Goal: Task Accomplishment & Management: Complete application form

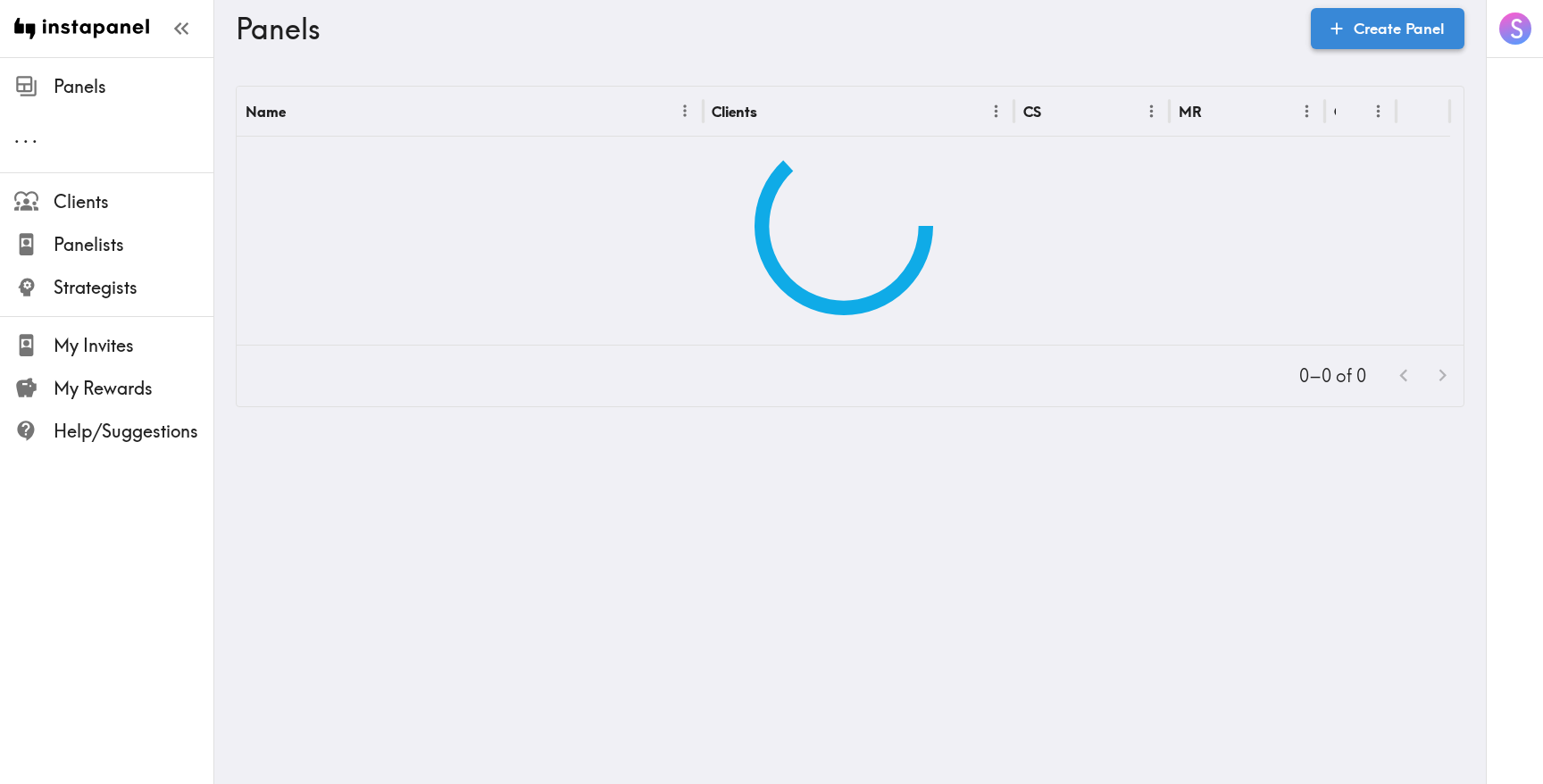
click at [1365, 41] on link "Create Panel" at bounding box center [1387, 28] width 154 height 41
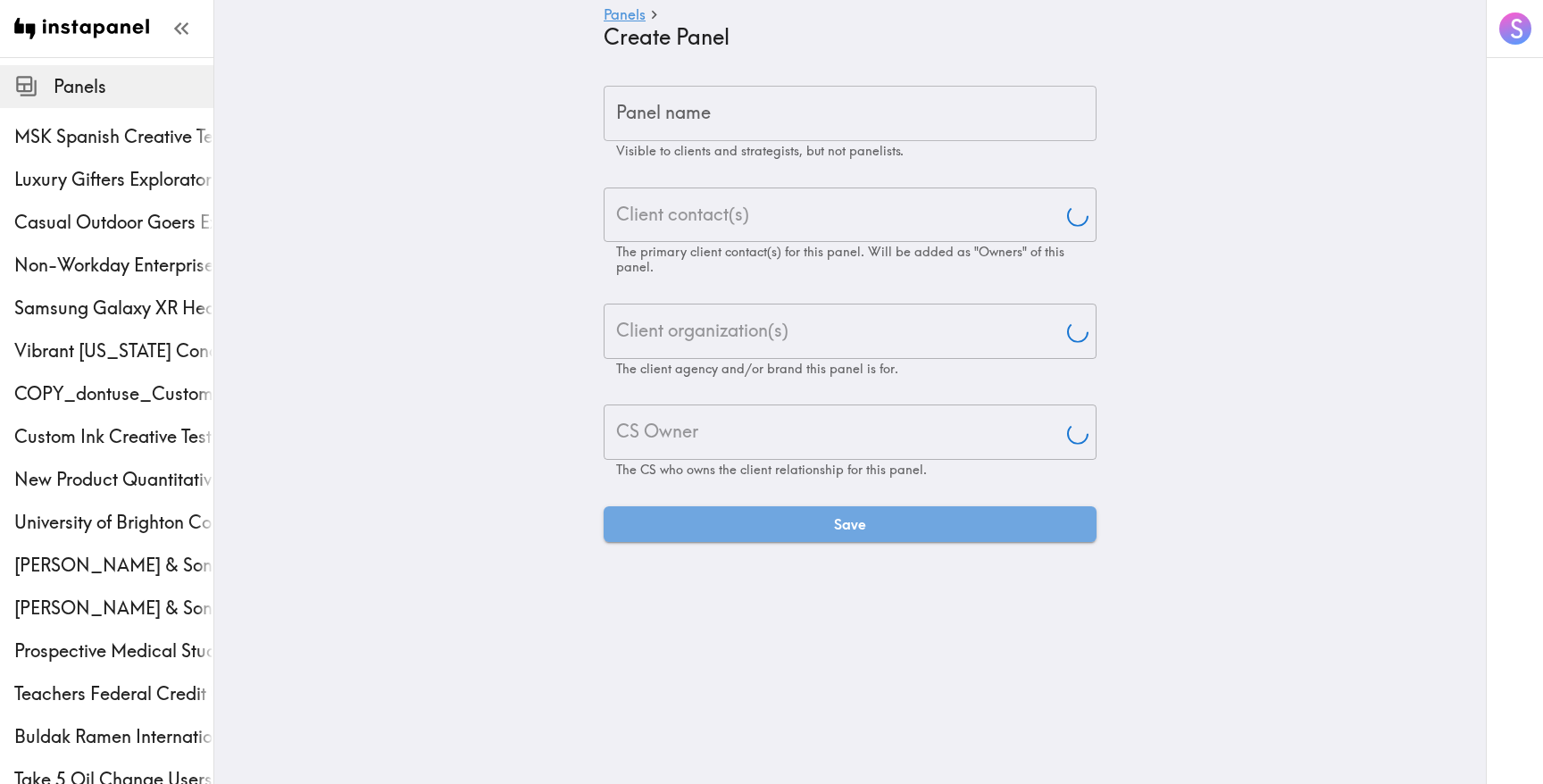
type input "[PERSON_NAME]"
click at [774, 110] on input "Panel name" at bounding box center [849, 114] width 493 height 56
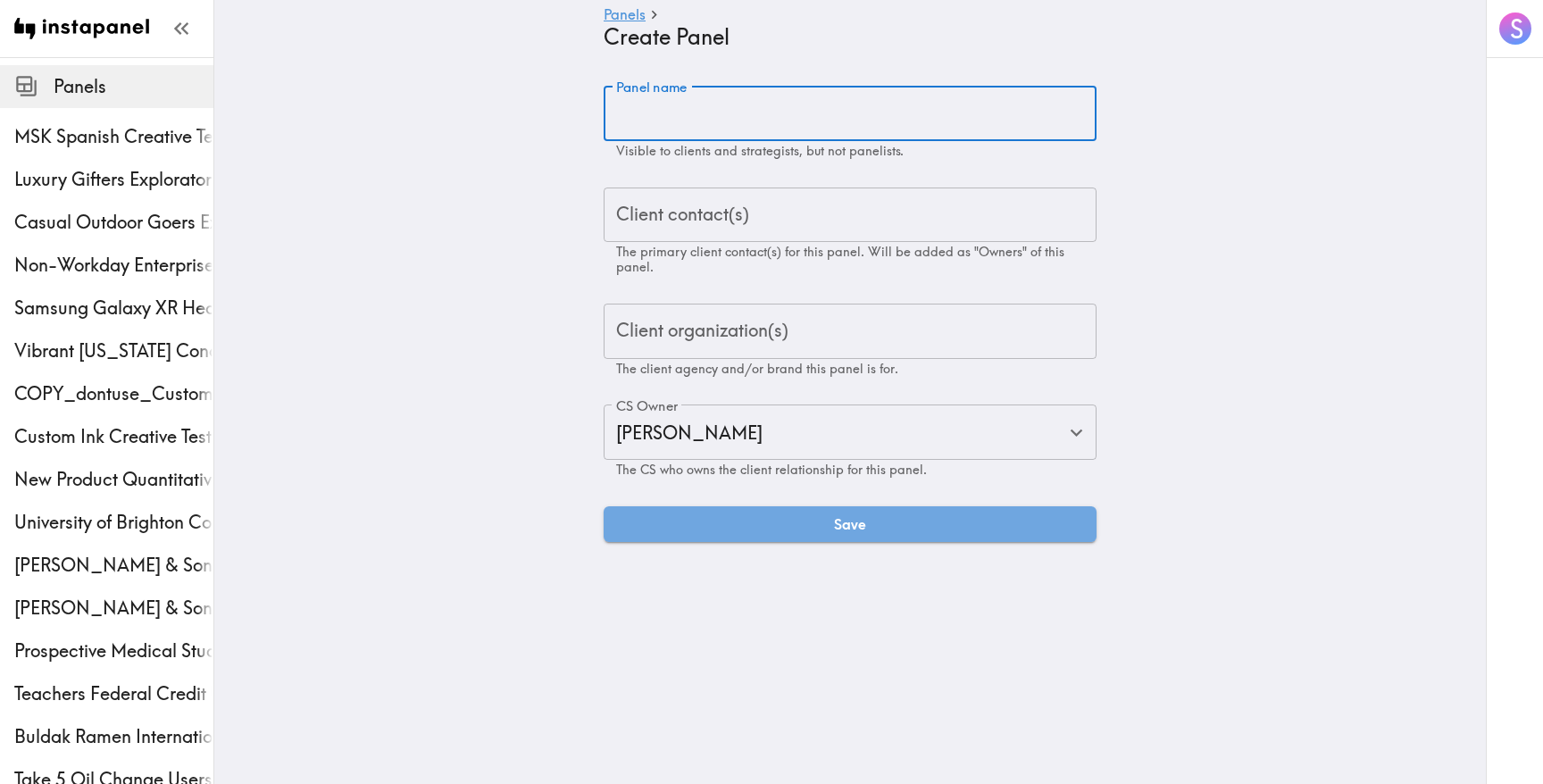
paste input "Crop Health Creative Testing"
type input "Crop Health Creative Testing"
click at [753, 215] on input "Client contact(s)" at bounding box center [850, 215] width 477 height 39
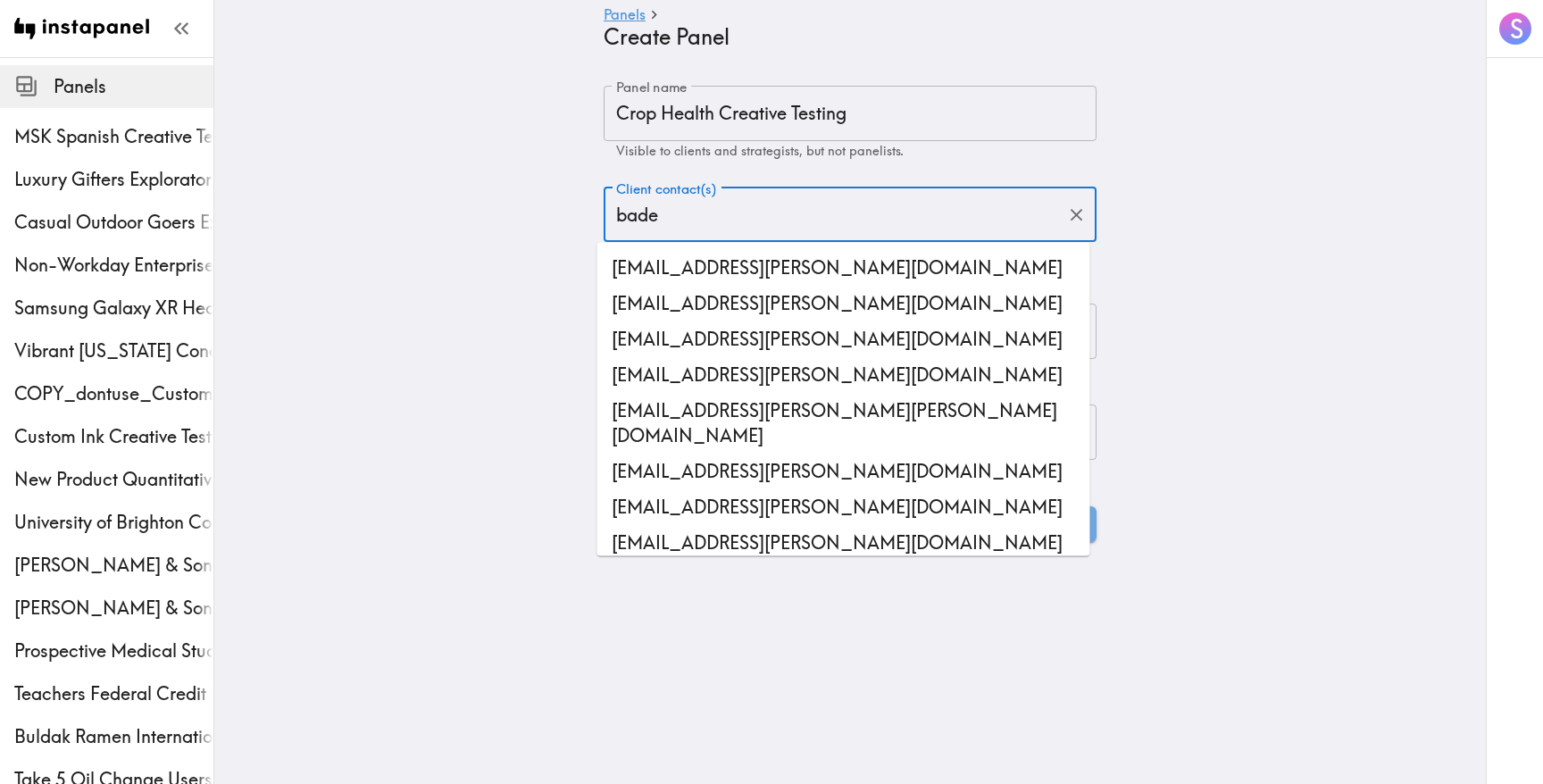
type input "[PERSON_NAME]"
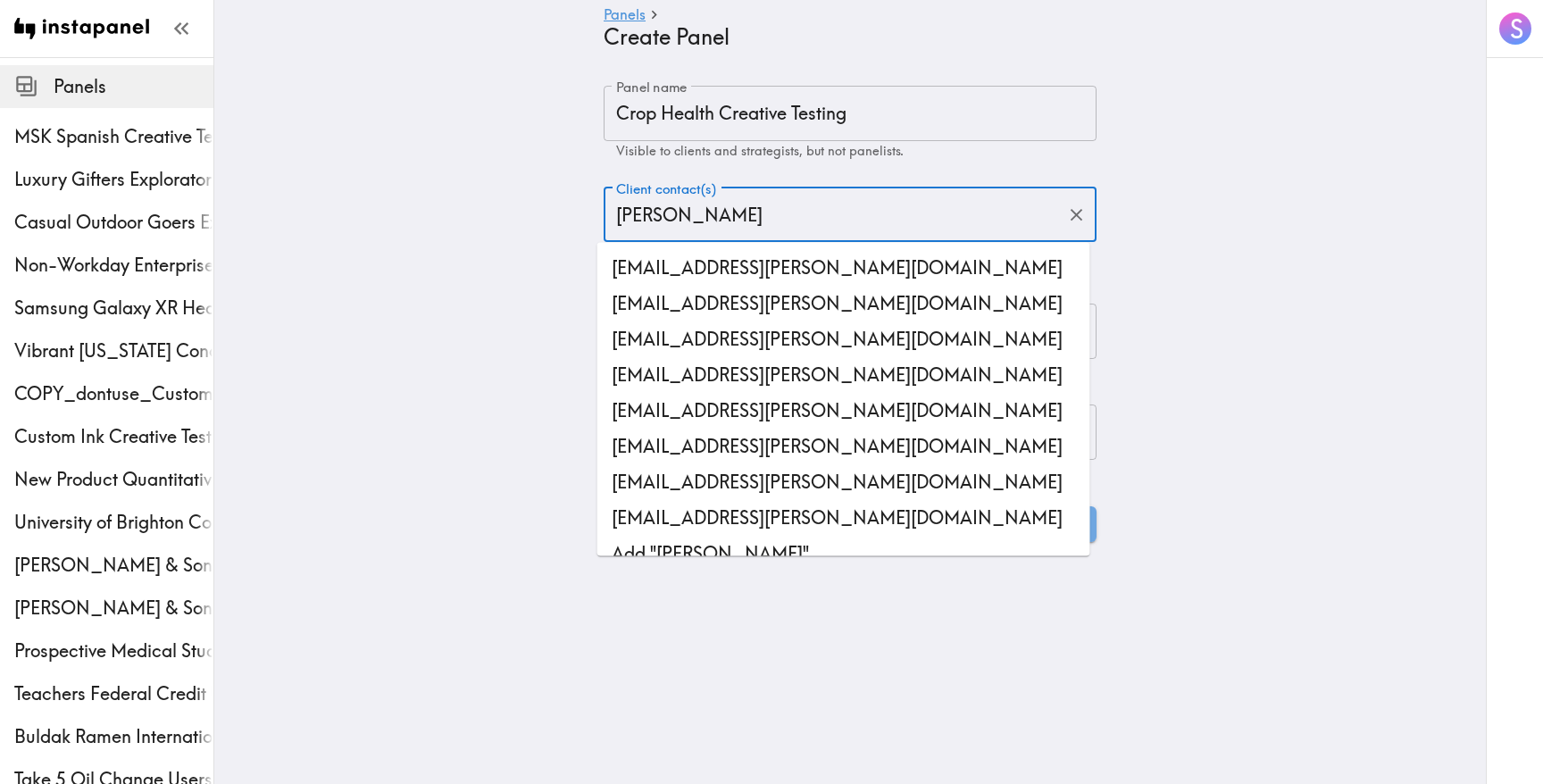
click at [776, 274] on li "[EMAIL_ADDRESS][PERSON_NAME][DOMAIN_NAME]" at bounding box center [844, 267] width 493 height 36
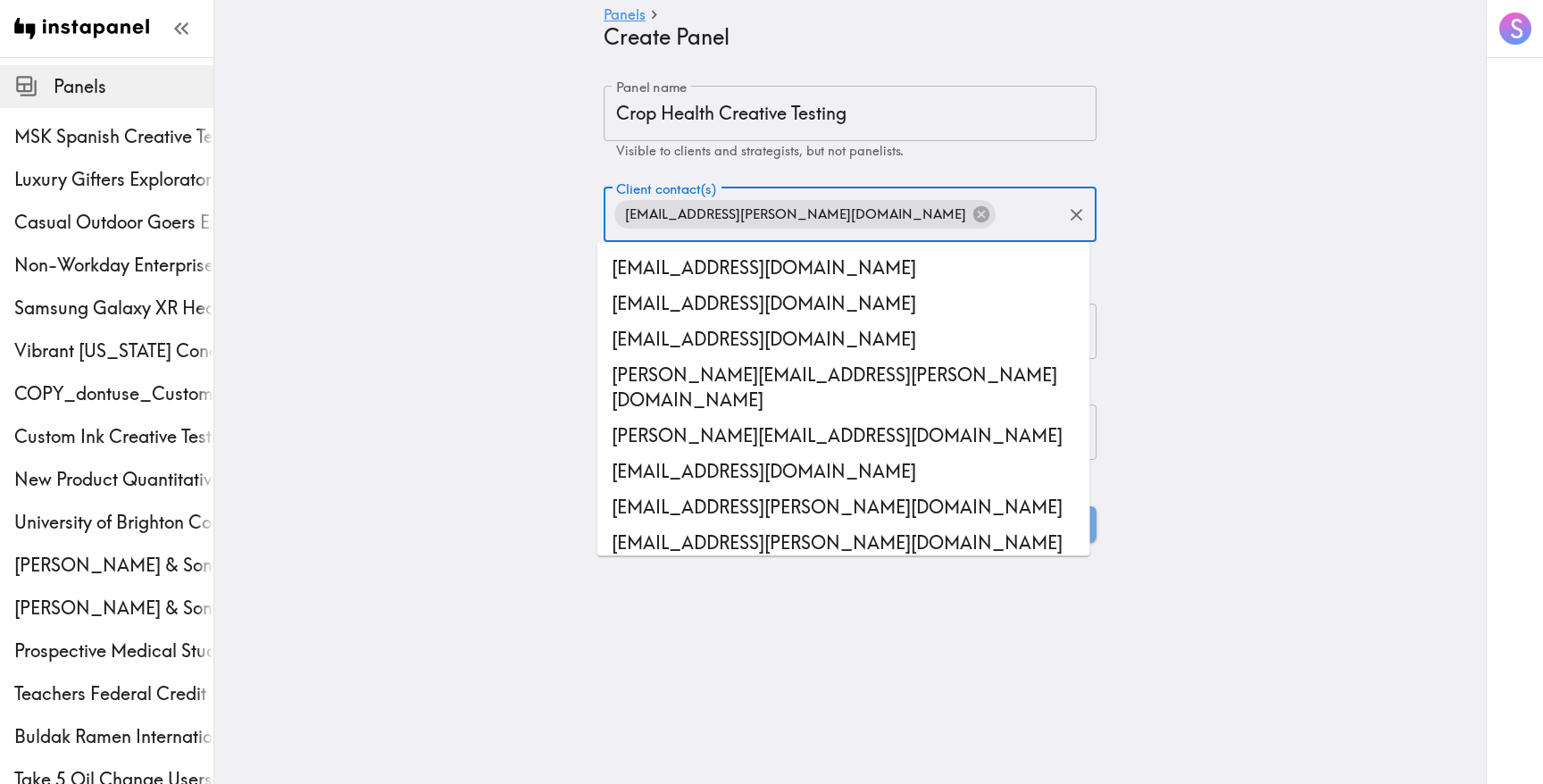
scroll to position [9622, 0]
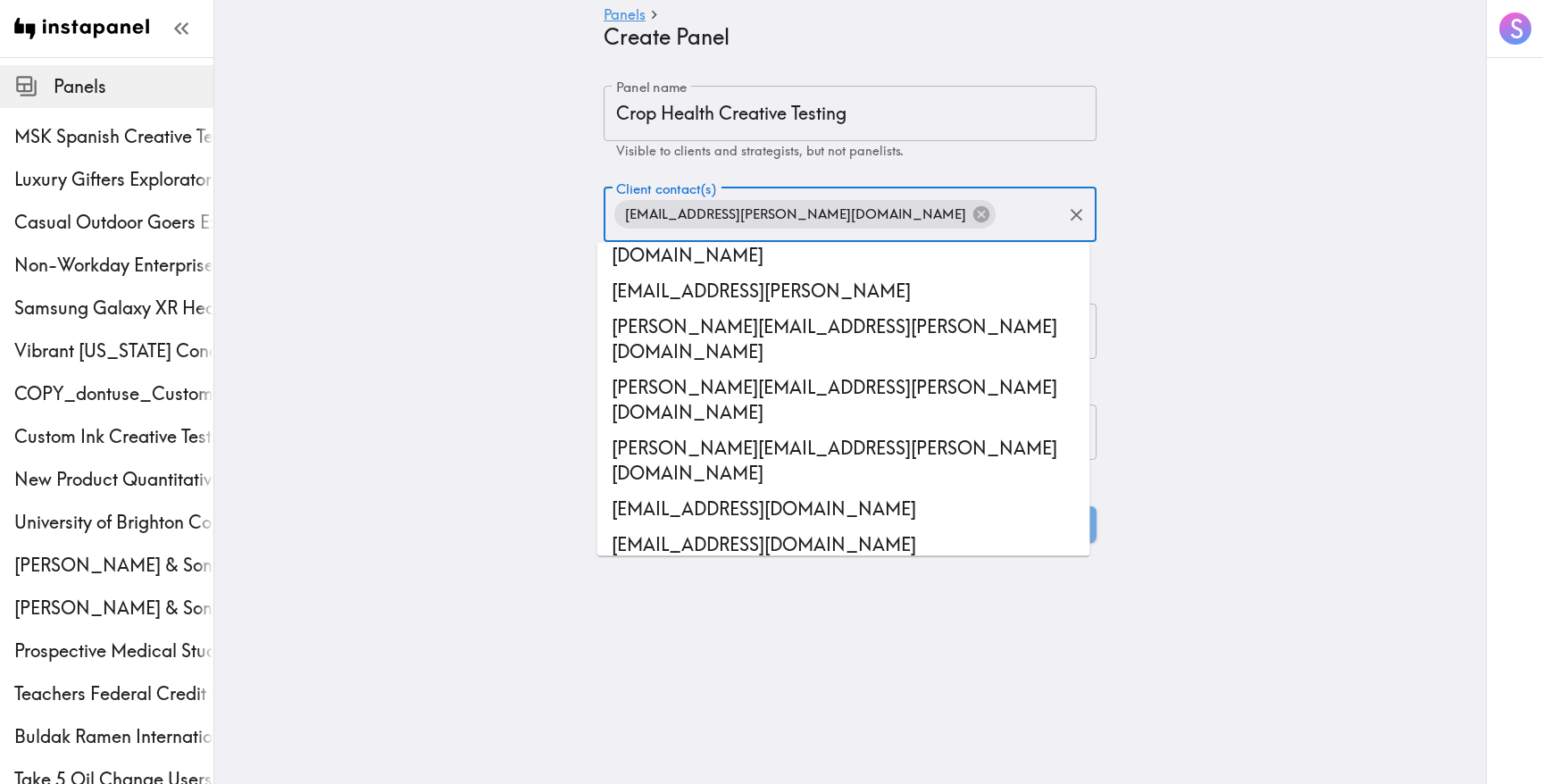
click at [447, 273] on main "Panels Create Panel Panel name Crop Health Creative Testing Panel name Visible …" at bounding box center [850, 314] width 1272 height 514
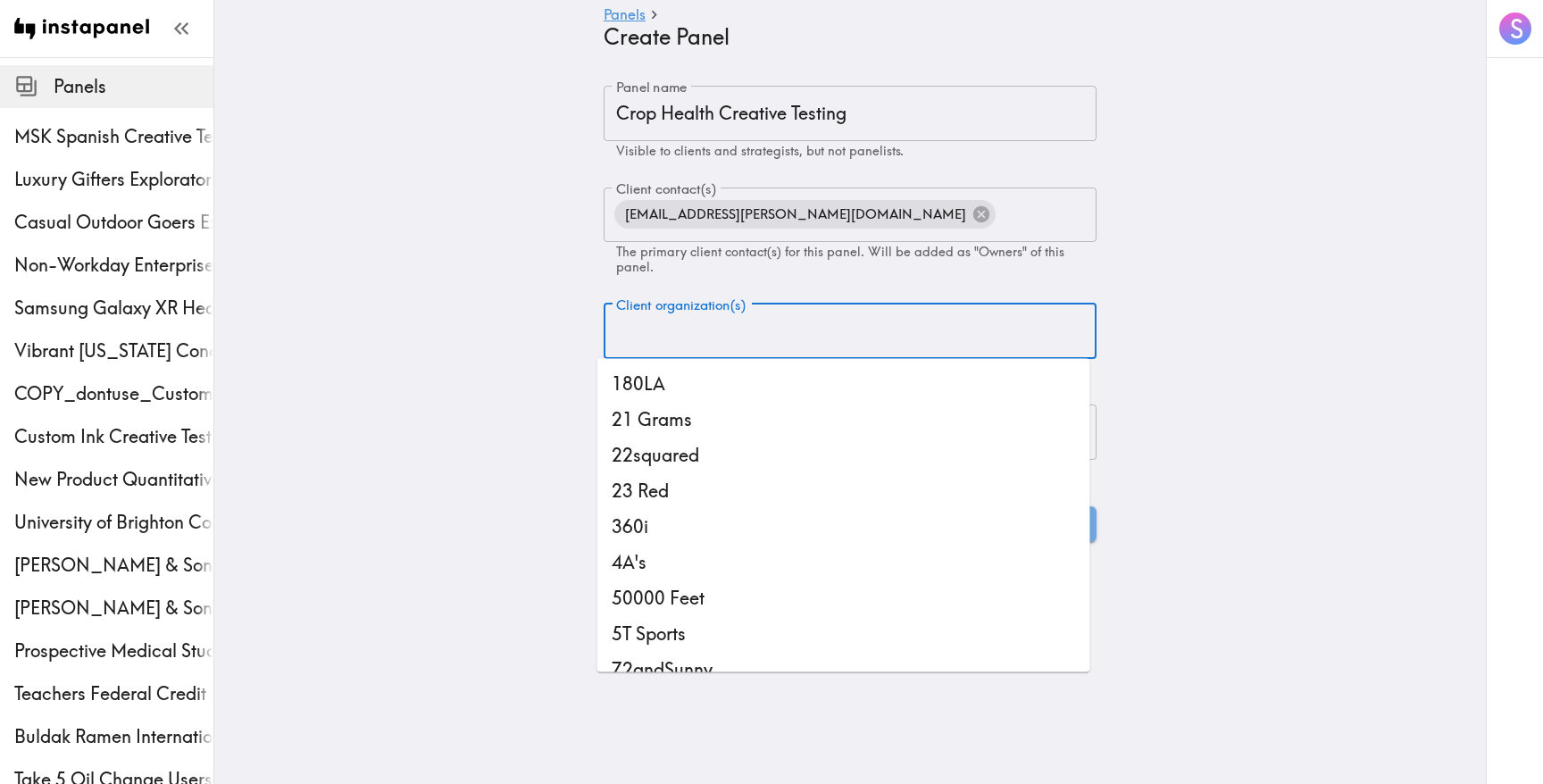
click at [663, 339] on input "Client organization(s)" at bounding box center [850, 331] width 477 height 39
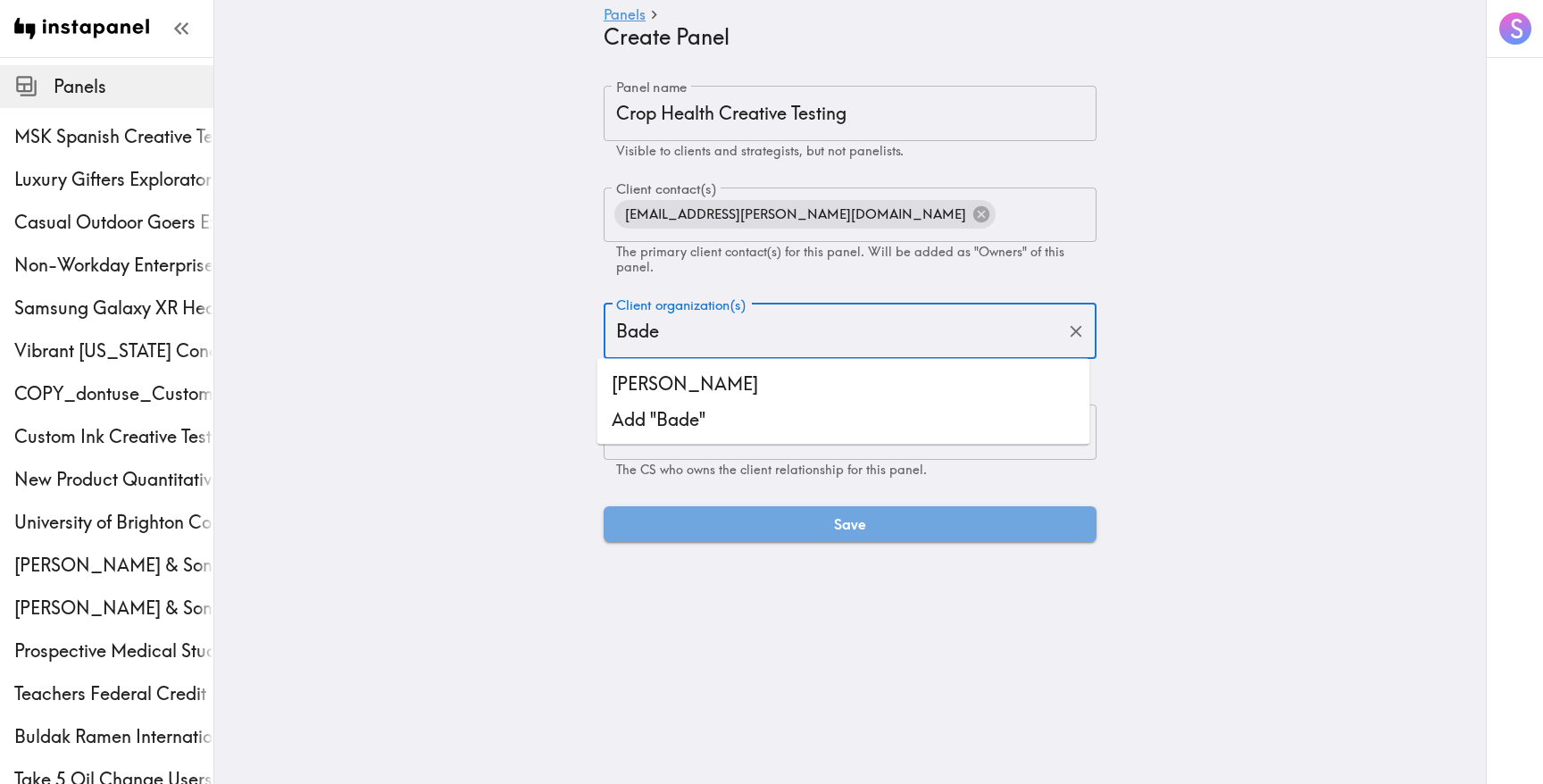
type input "Bader"
click at [757, 377] on li "[PERSON_NAME]" at bounding box center [844, 384] width 493 height 36
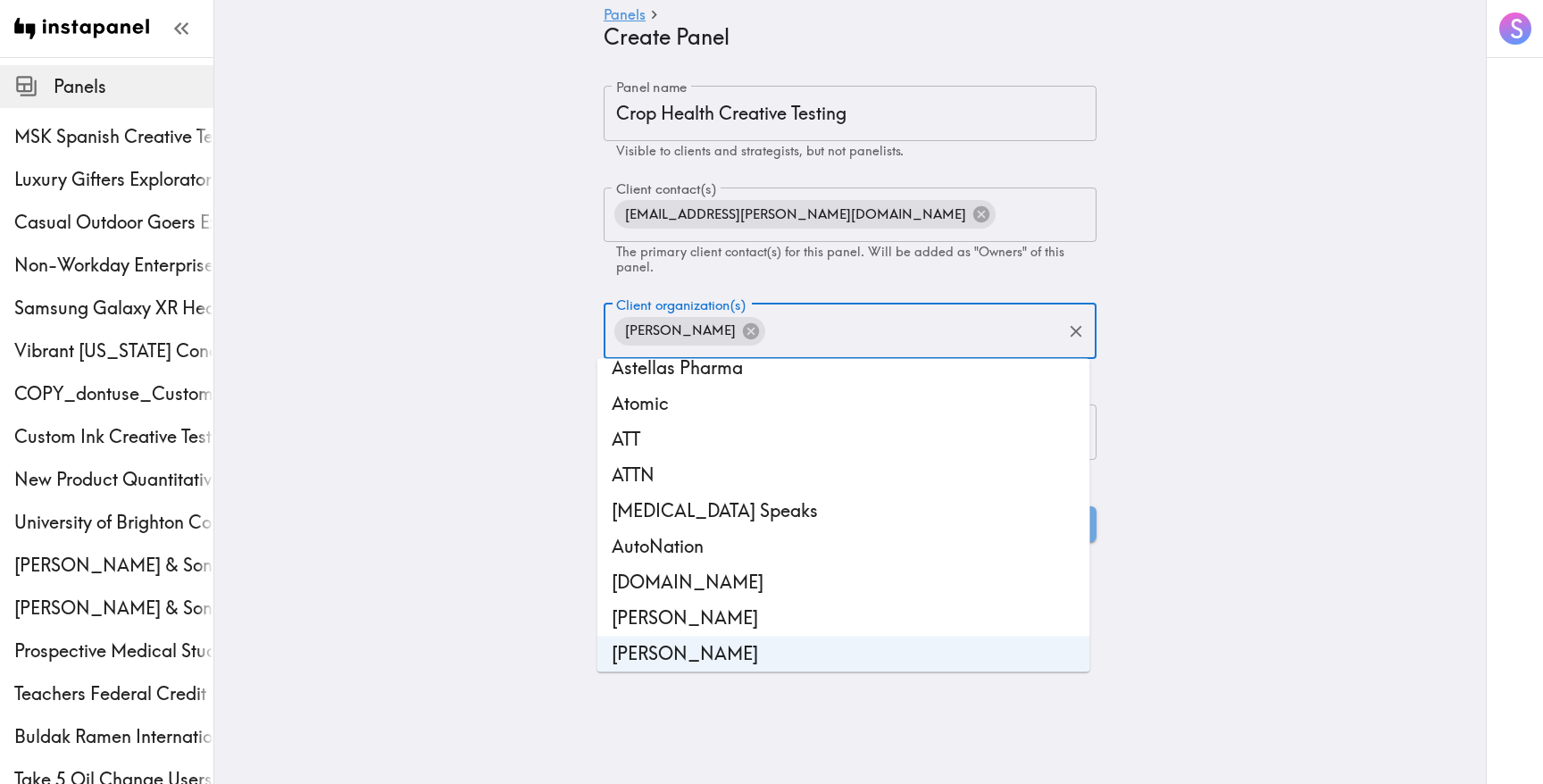
drag, startPoint x: 357, startPoint y: 468, endPoint x: 395, endPoint y: 496, distance: 47.2
click at [358, 468] on main "Panels Create Panel Panel name Crop Health Creative Testing Panel name Visible …" at bounding box center [850, 314] width 1272 height 514
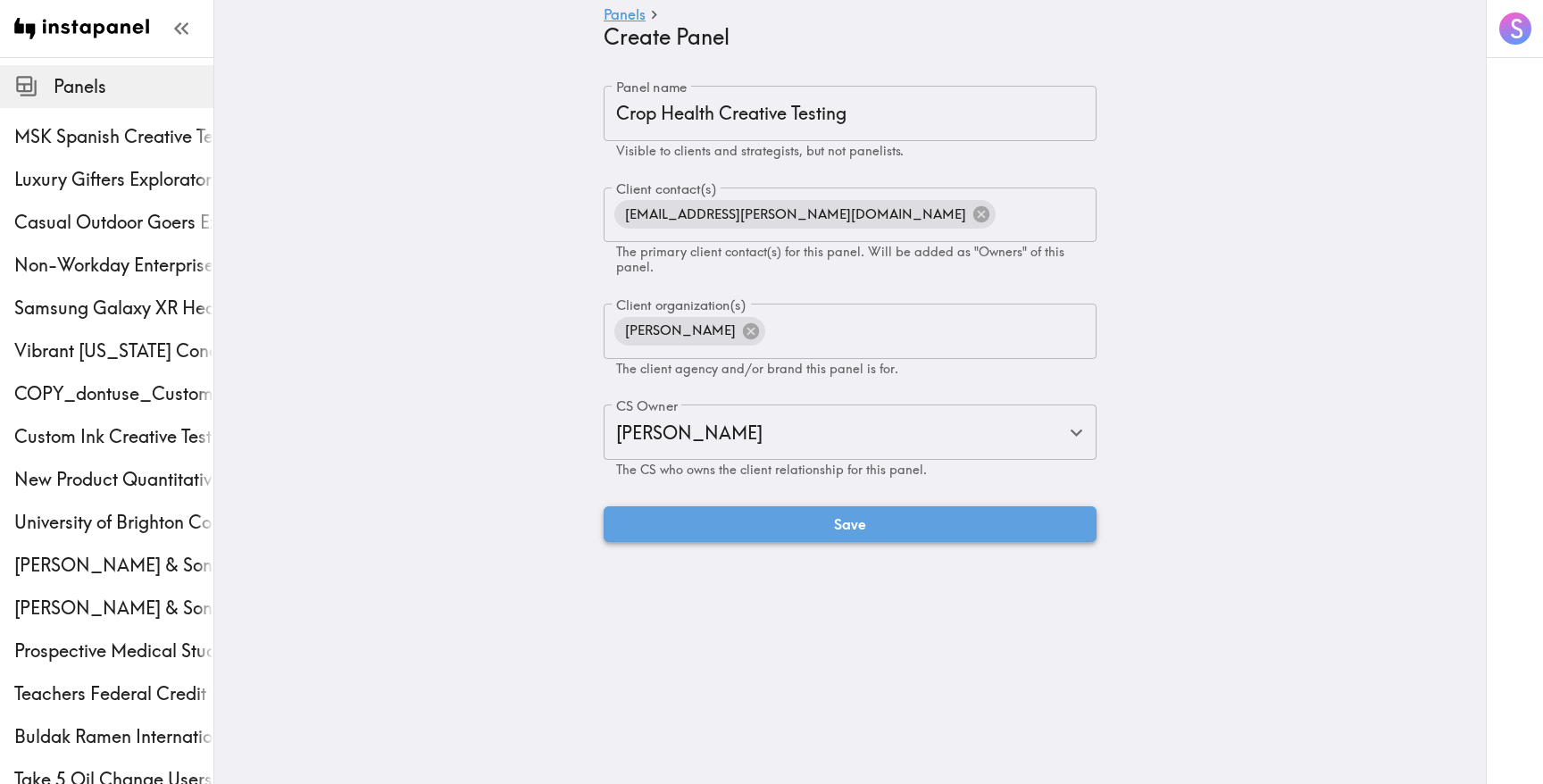
click at [703, 528] on button "Save" at bounding box center [849, 523] width 493 height 36
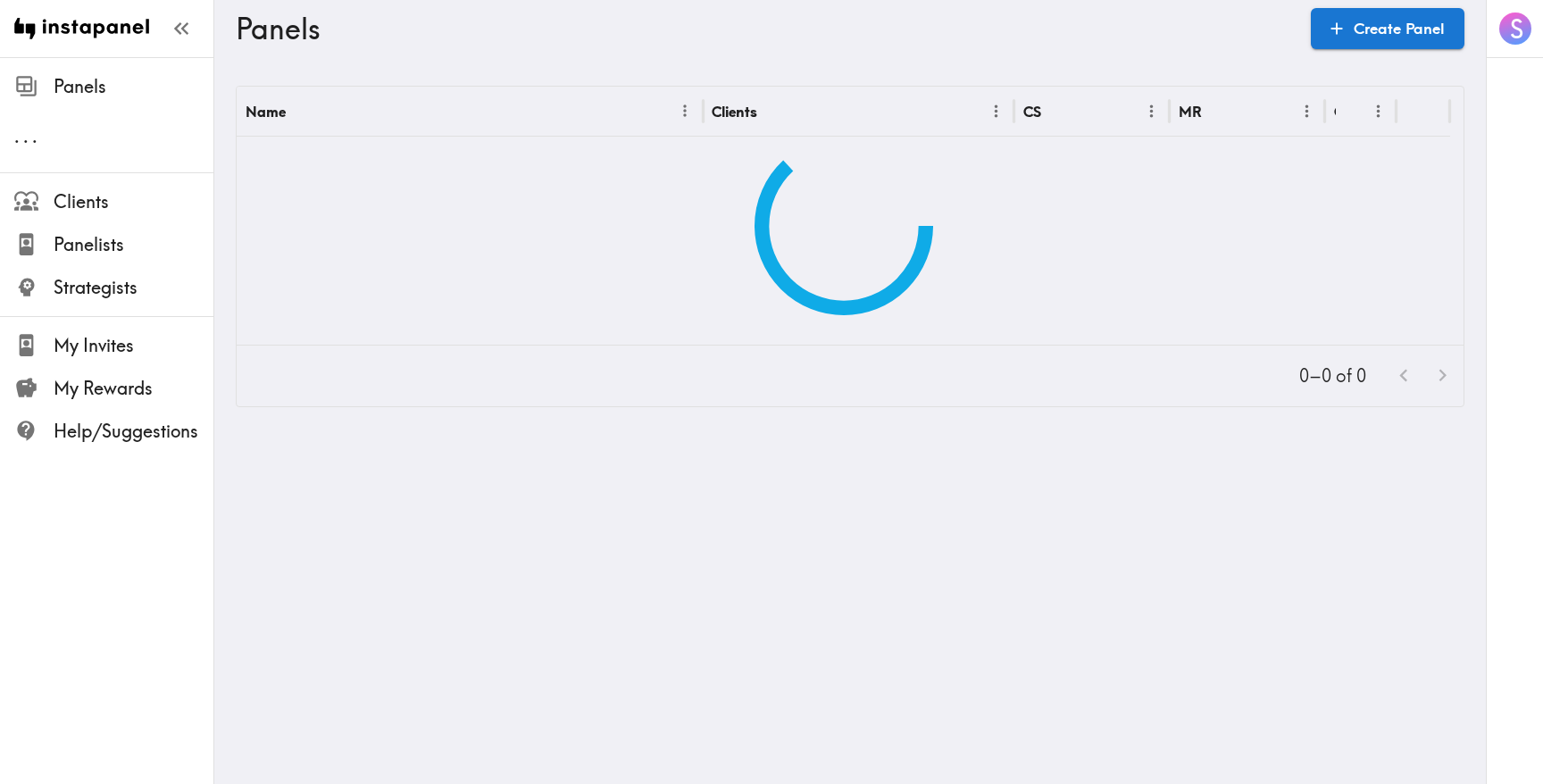
click at [1408, 50] on div "Panels Create Panel" at bounding box center [849, 28] width 1228 height 57
click at [1399, 39] on link "Create Panel" at bounding box center [1387, 28] width 154 height 41
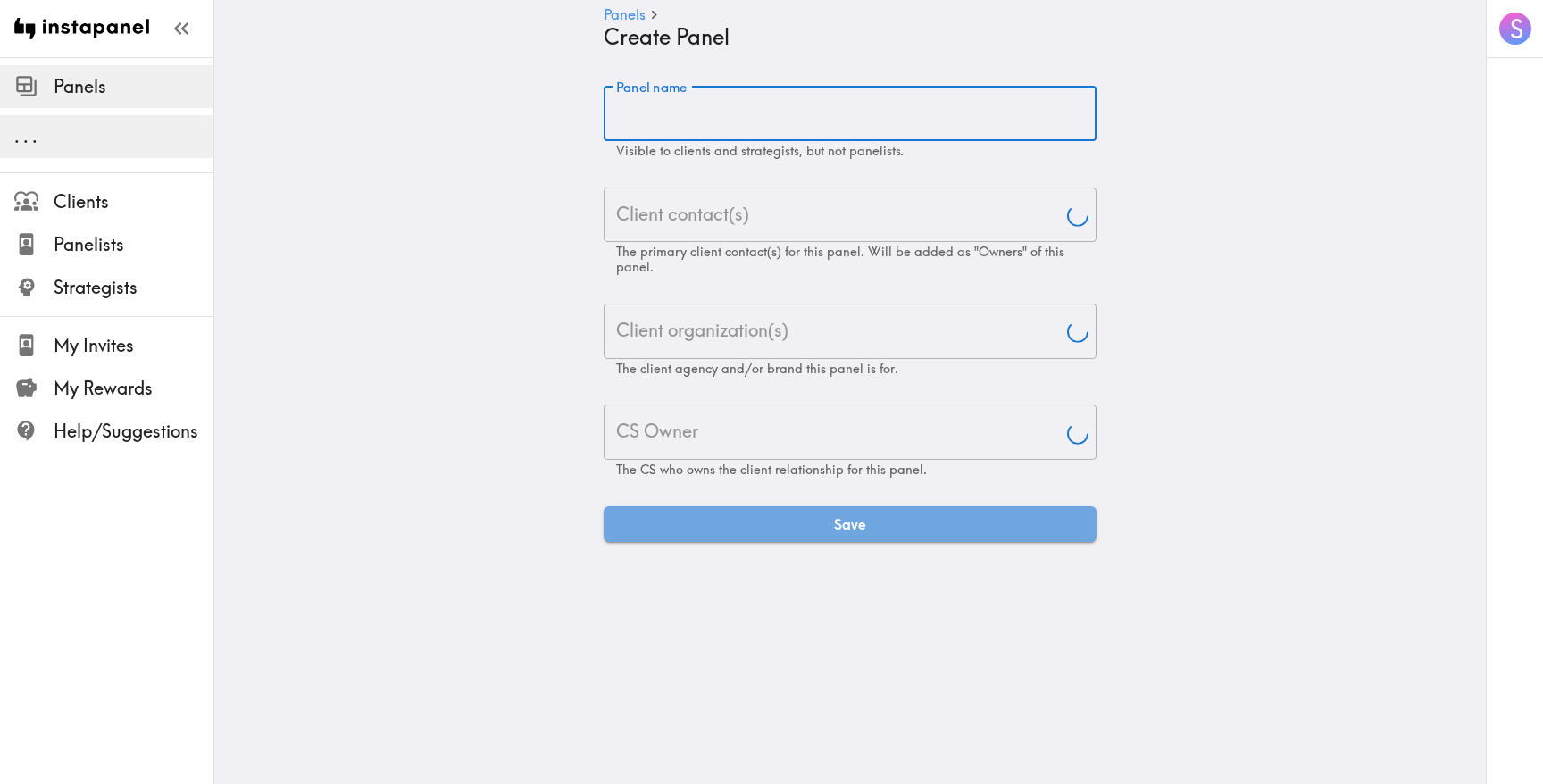
type input "[PERSON_NAME]"
click at [849, 132] on input "Panel name" at bounding box center [849, 114] width 493 height 56
paste input "Cattle Health Professionals Creative Testing"
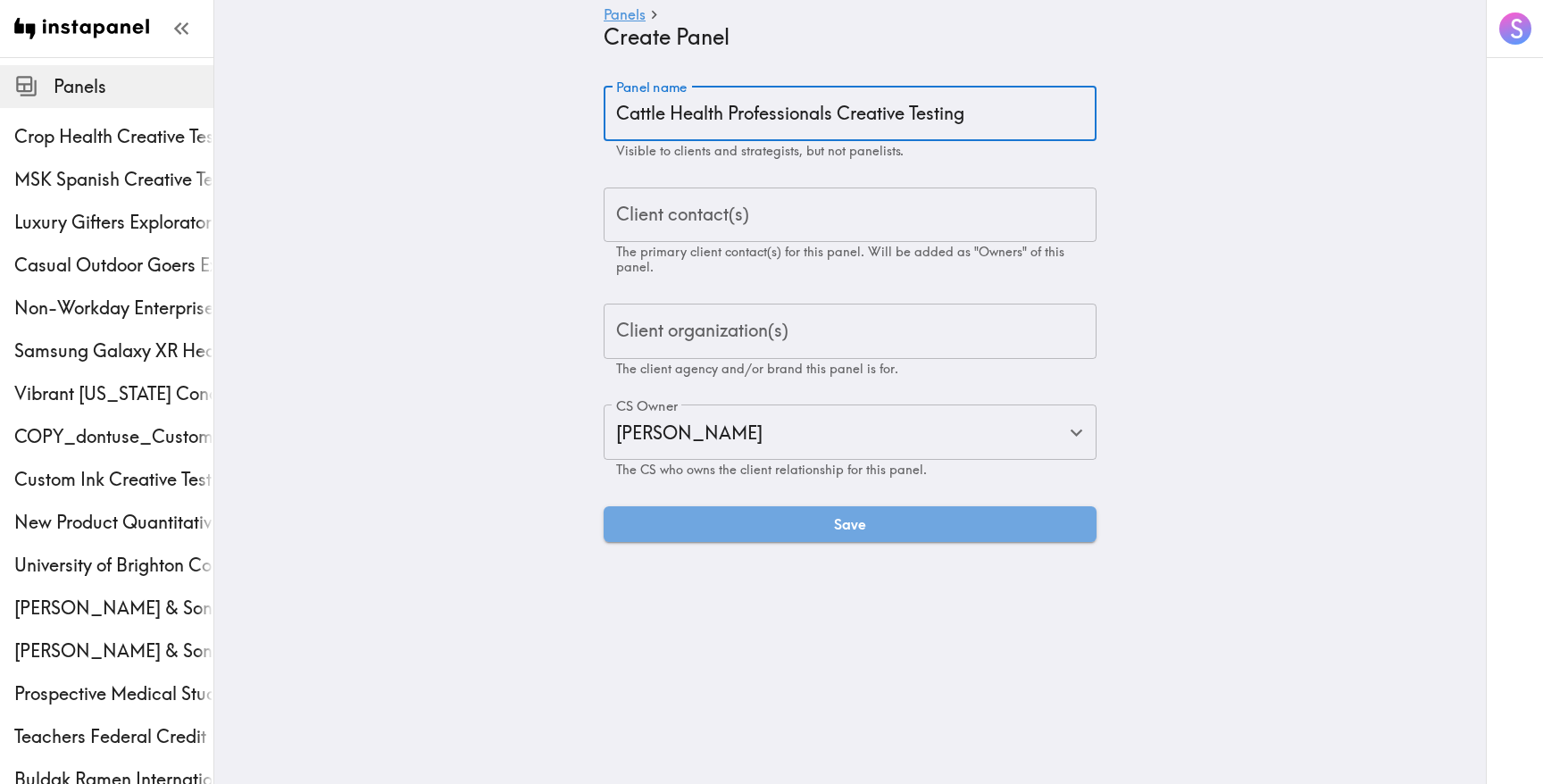
type input "Cattle Health Professionals Creative Testing"
click at [796, 221] on input "Client contact(s)" at bounding box center [850, 215] width 477 height 39
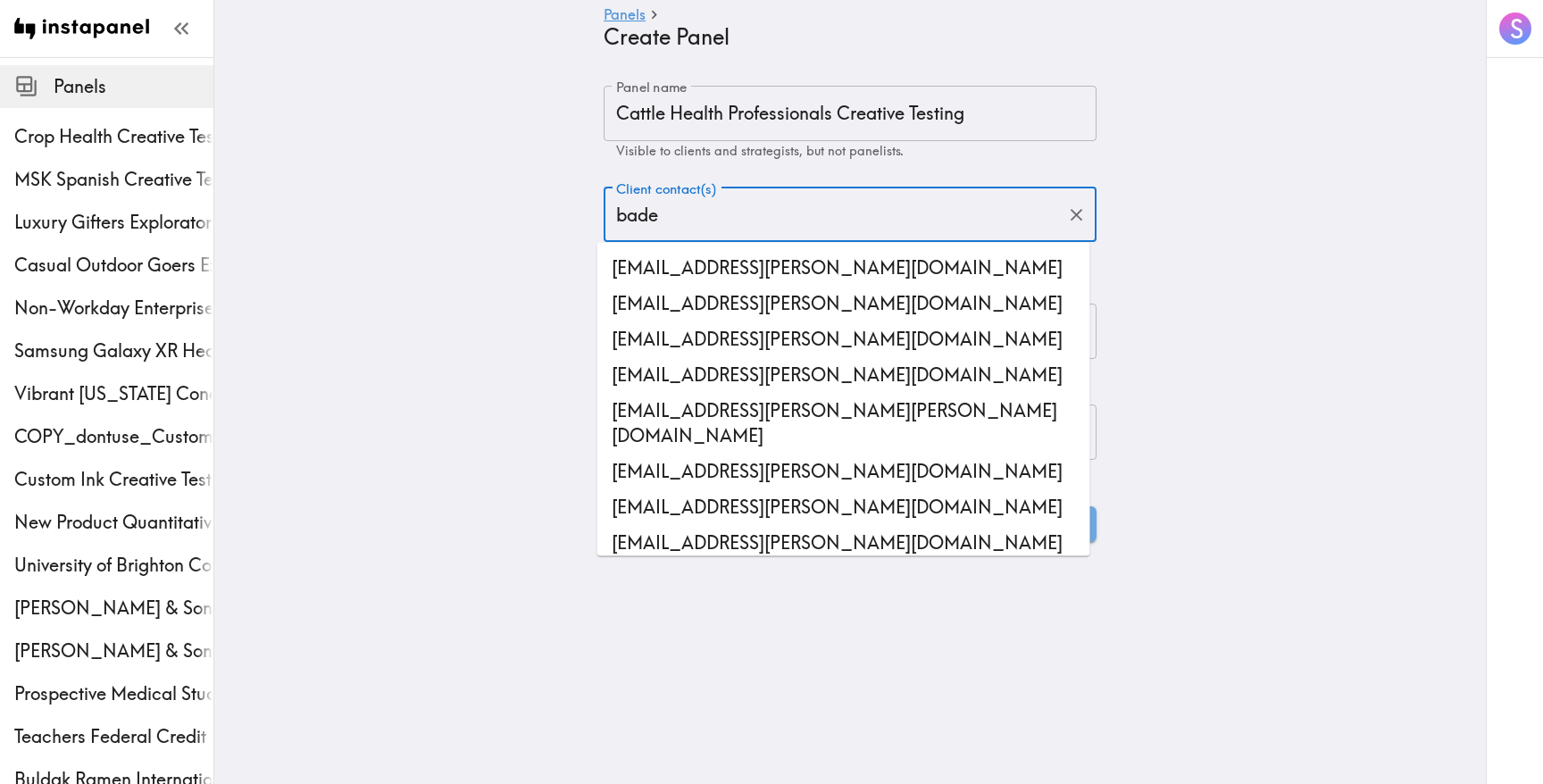
type input "[PERSON_NAME]"
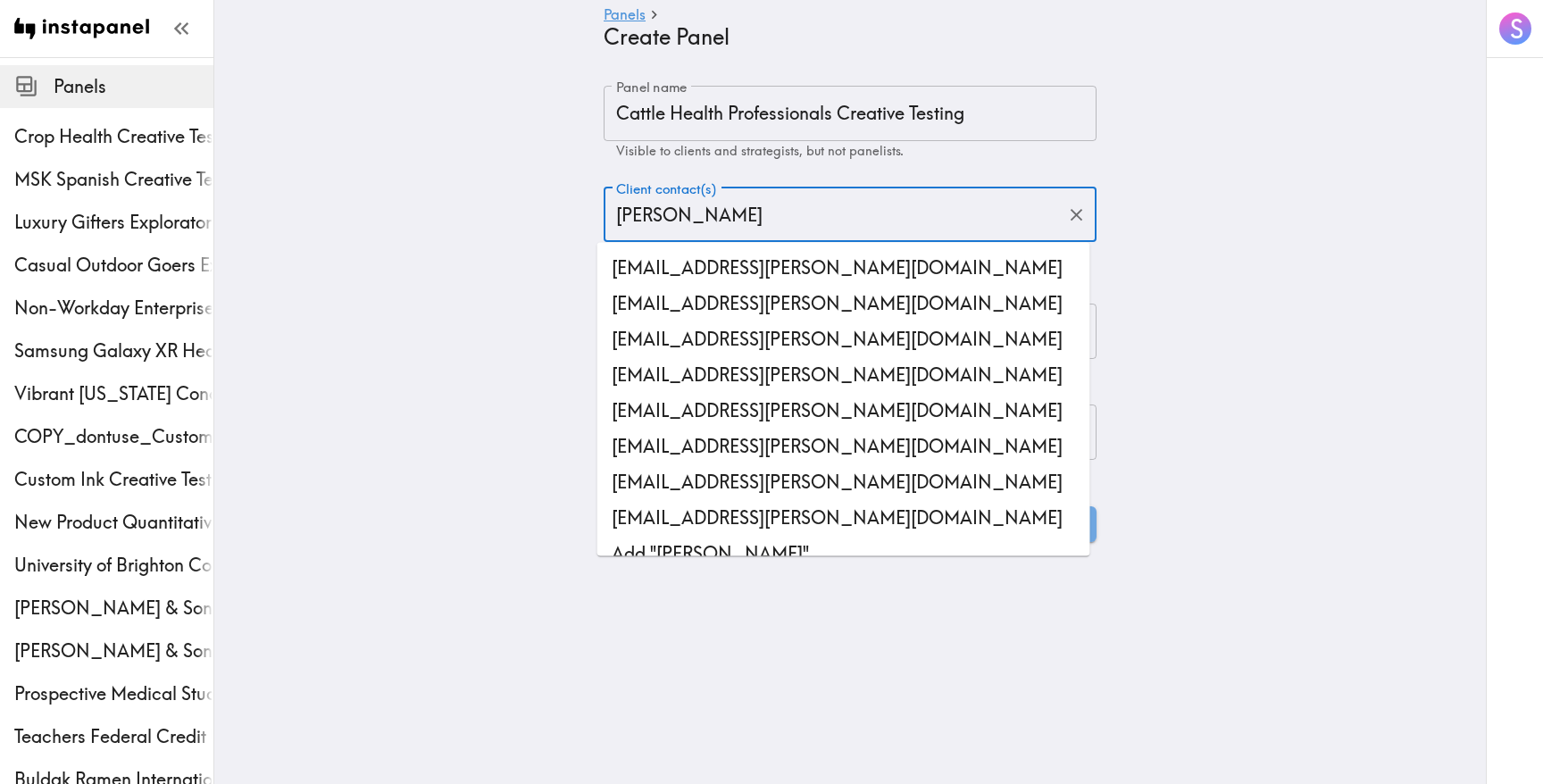
click at [777, 279] on li "[EMAIL_ADDRESS][PERSON_NAME][DOMAIN_NAME]" at bounding box center [844, 267] width 493 height 36
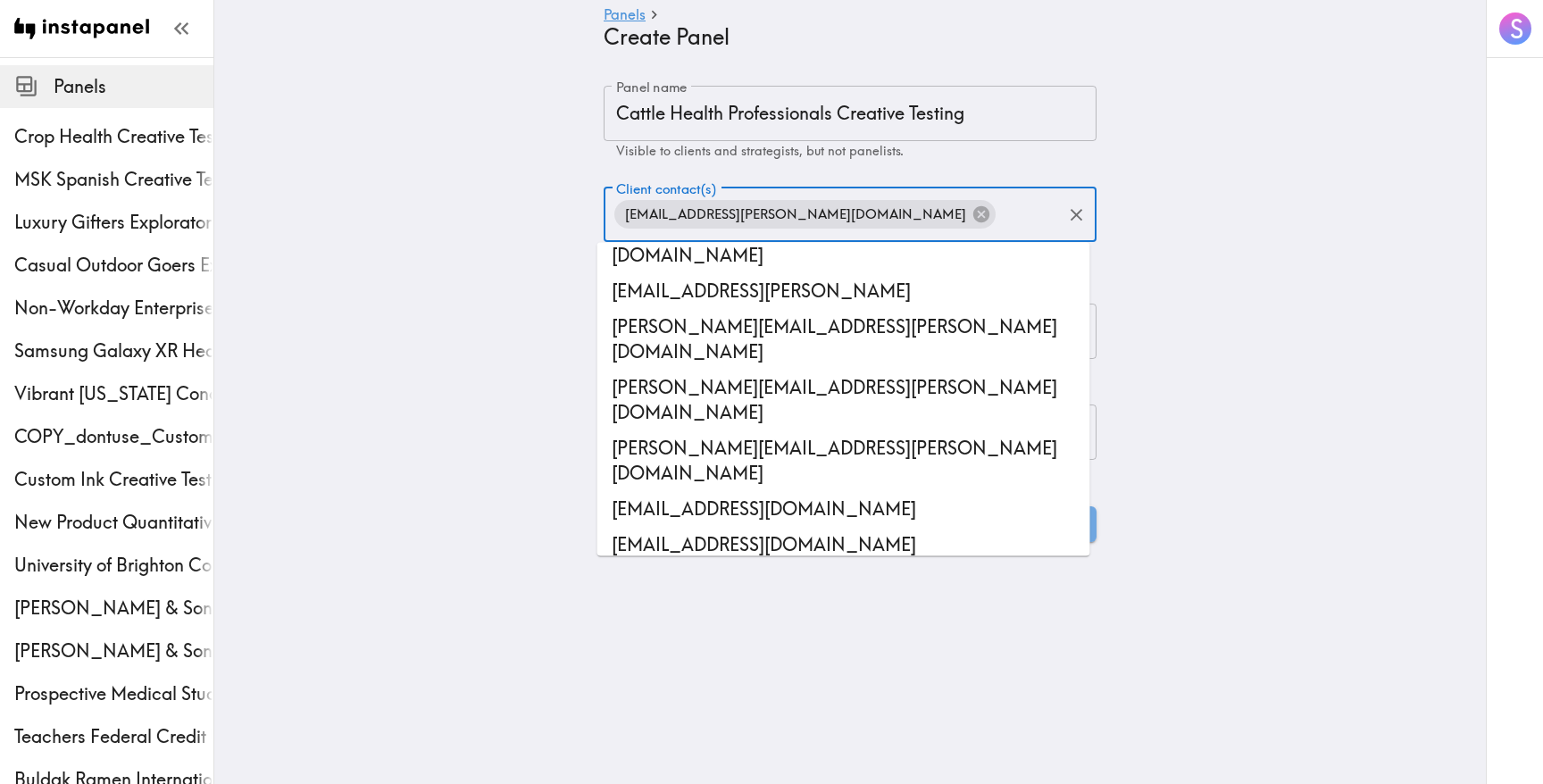
click at [530, 361] on main "Panels Create Panel Panel name Cattle Health Professionals Creative Testing Pan…" at bounding box center [850, 314] width 1272 height 514
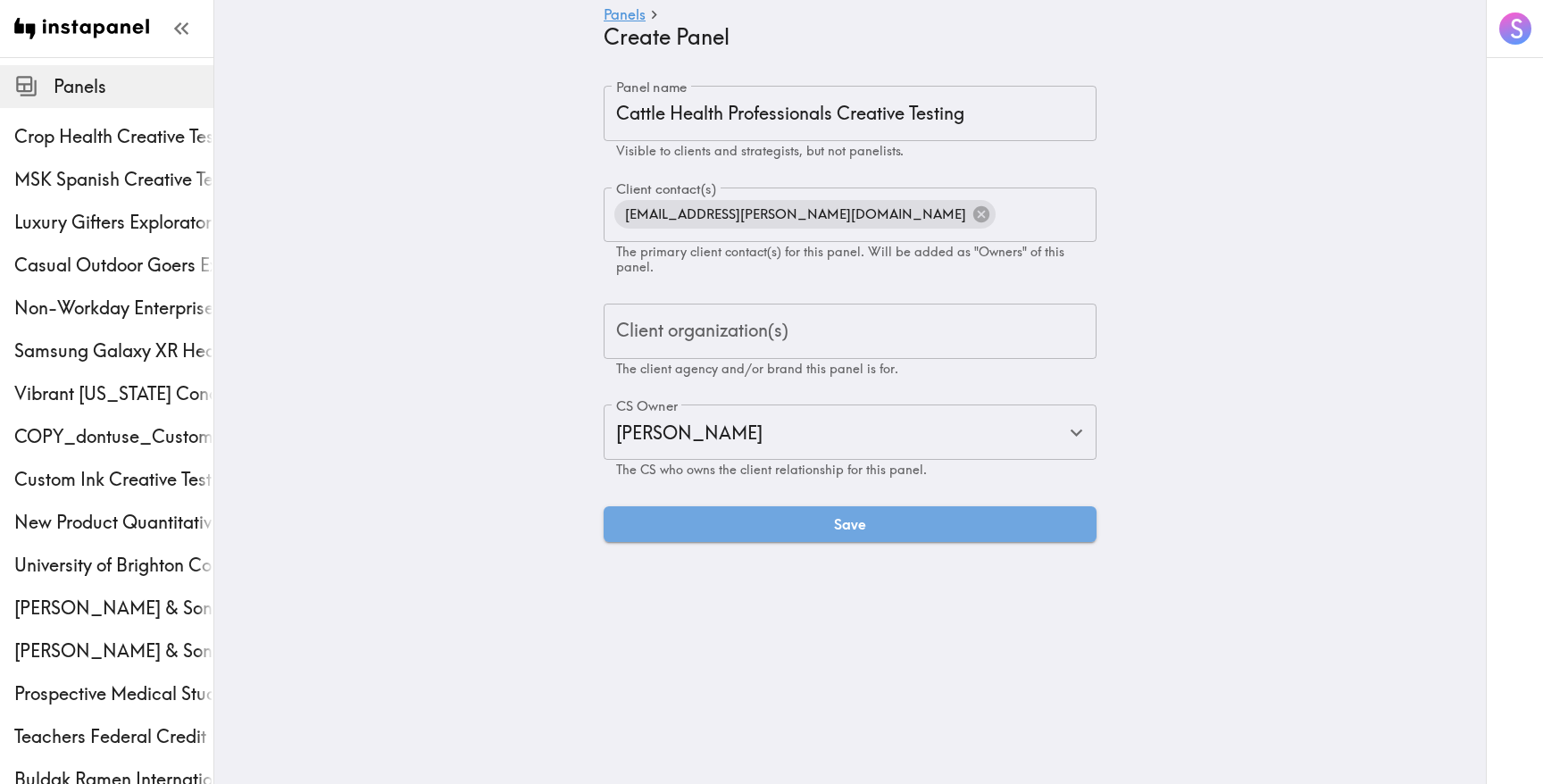
click at [683, 325] on div "Client organization(s) Client organization(s) The client agency and/or brand th…" at bounding box center [849, 341] width 493 height 73
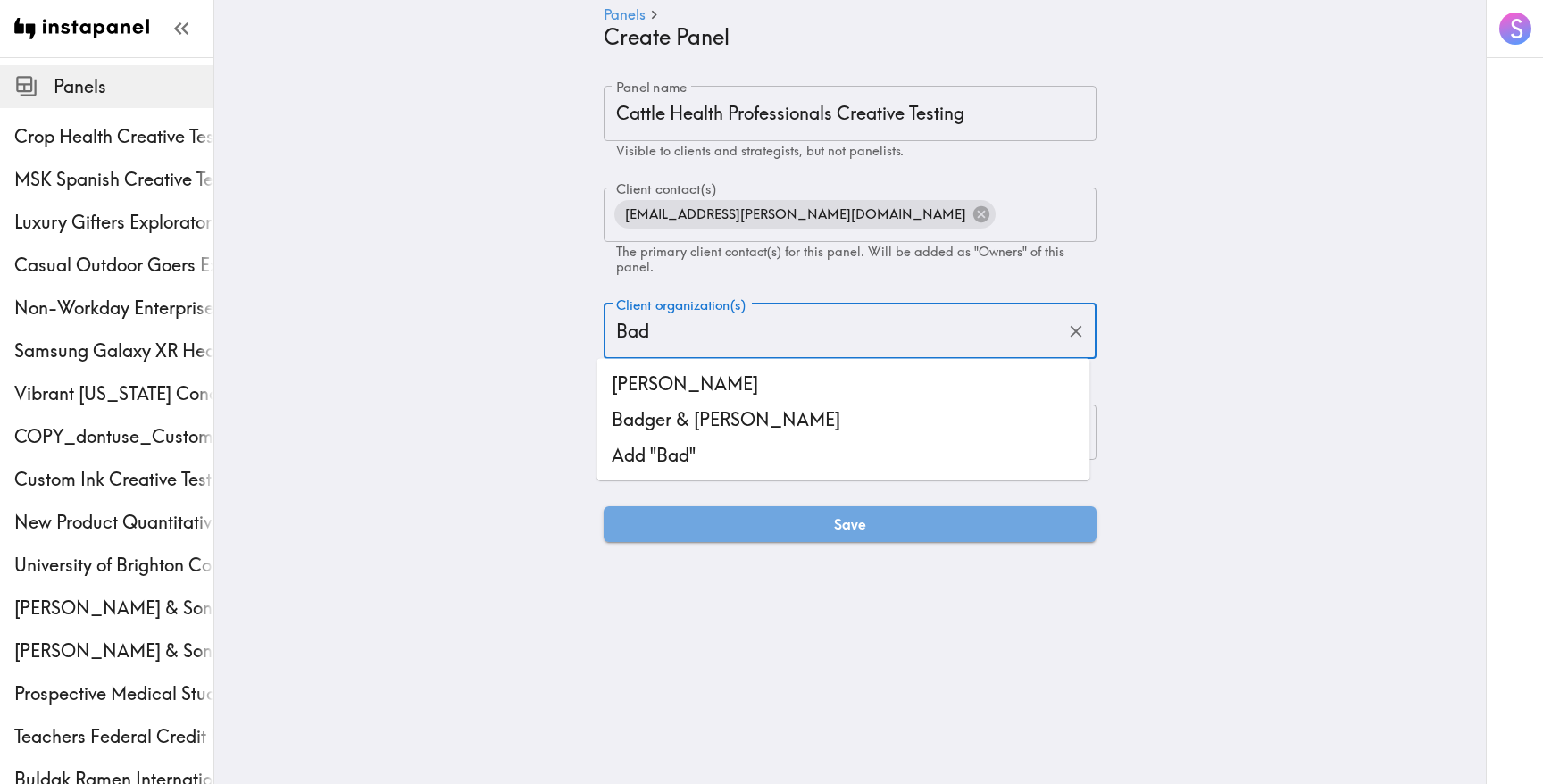
type input "Bade"
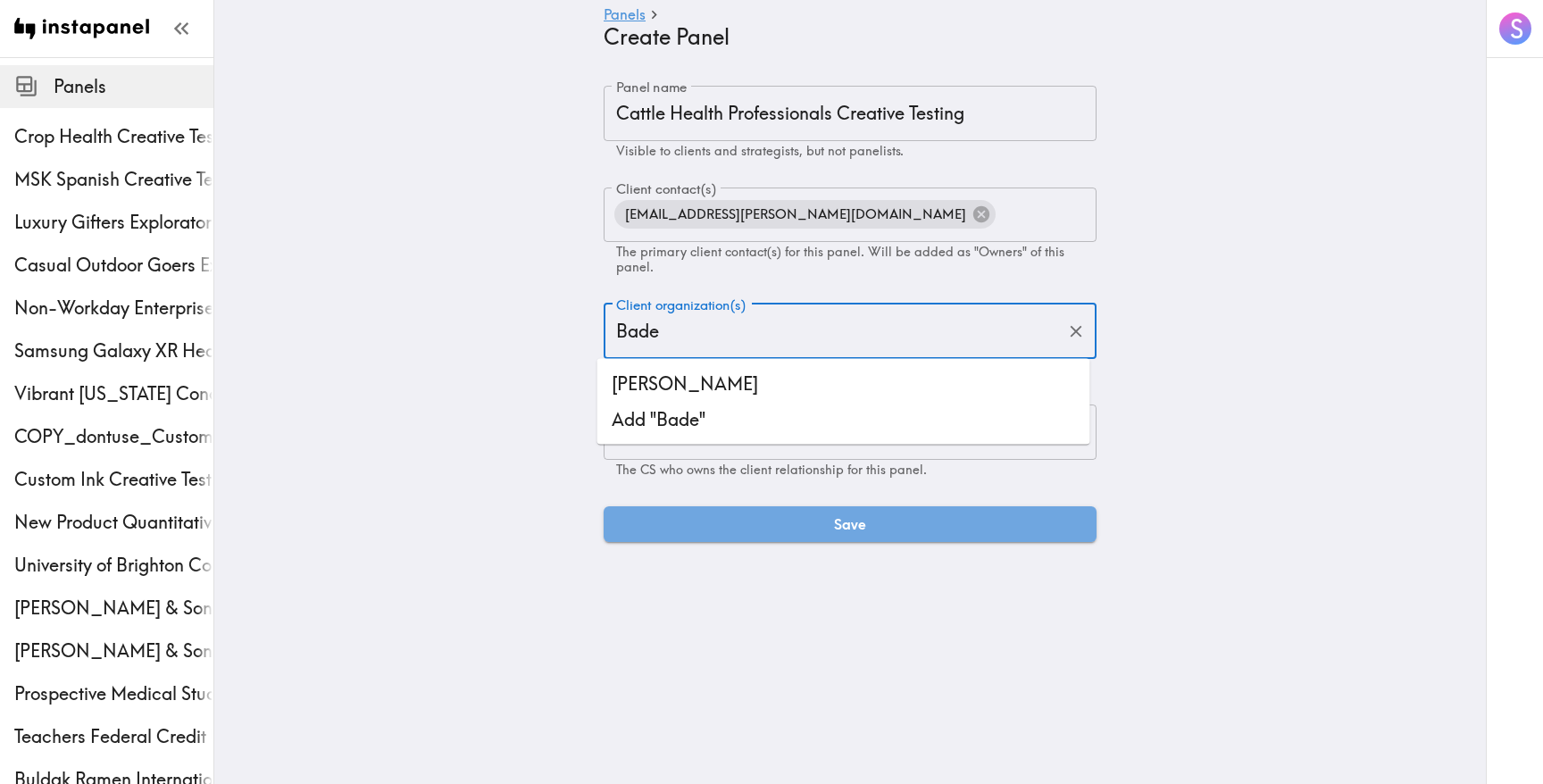
click at [716, 386] on li "[PERSON_NAME]" at bounding box center [844, 384] width 493 height 36
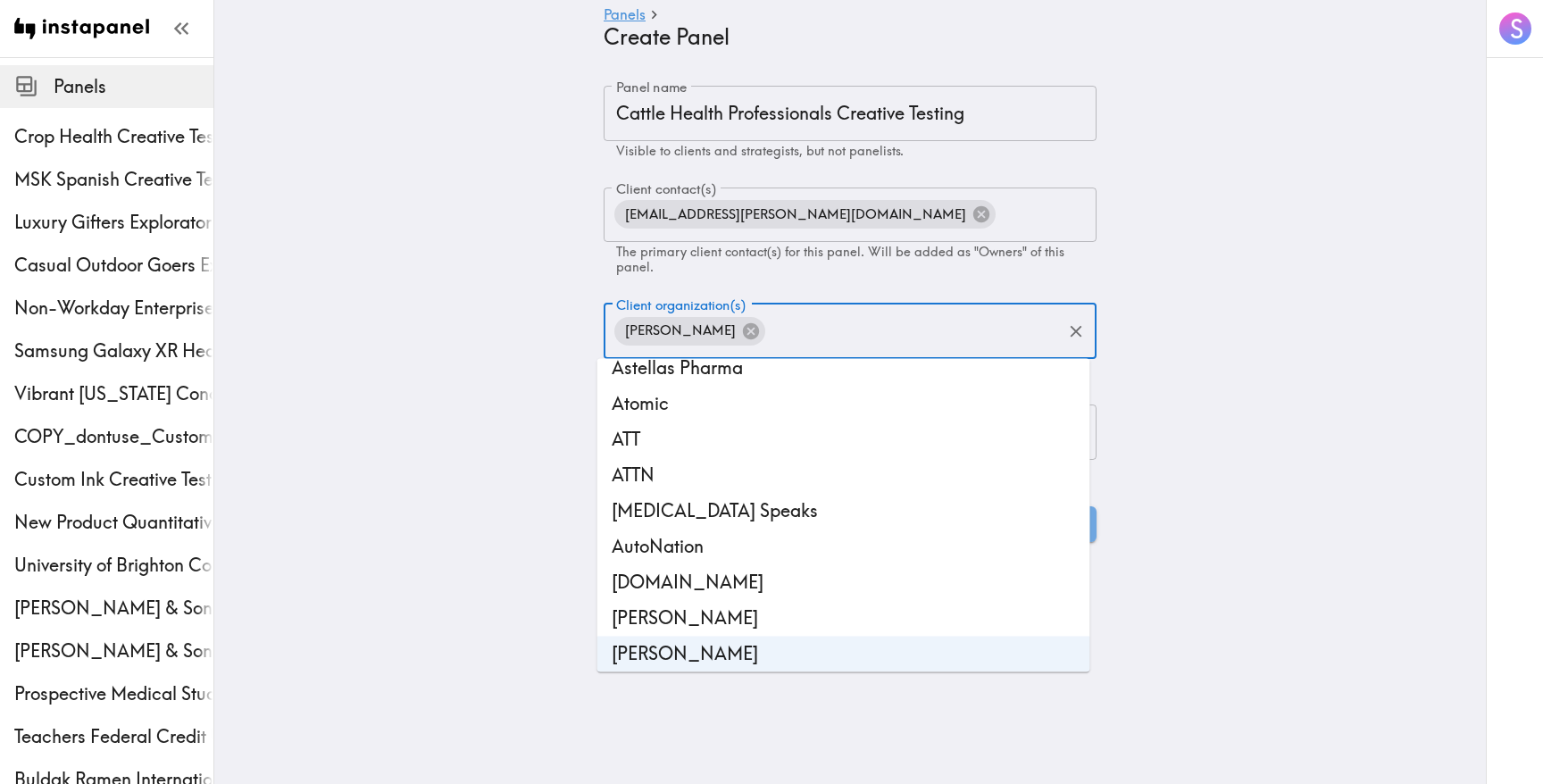
click at [519, 427] on main "Panels Create Panel Panel name Cattle Health Professionals Creative Testing Pan…" at bounding box center [850, 314] width 1272 height 514
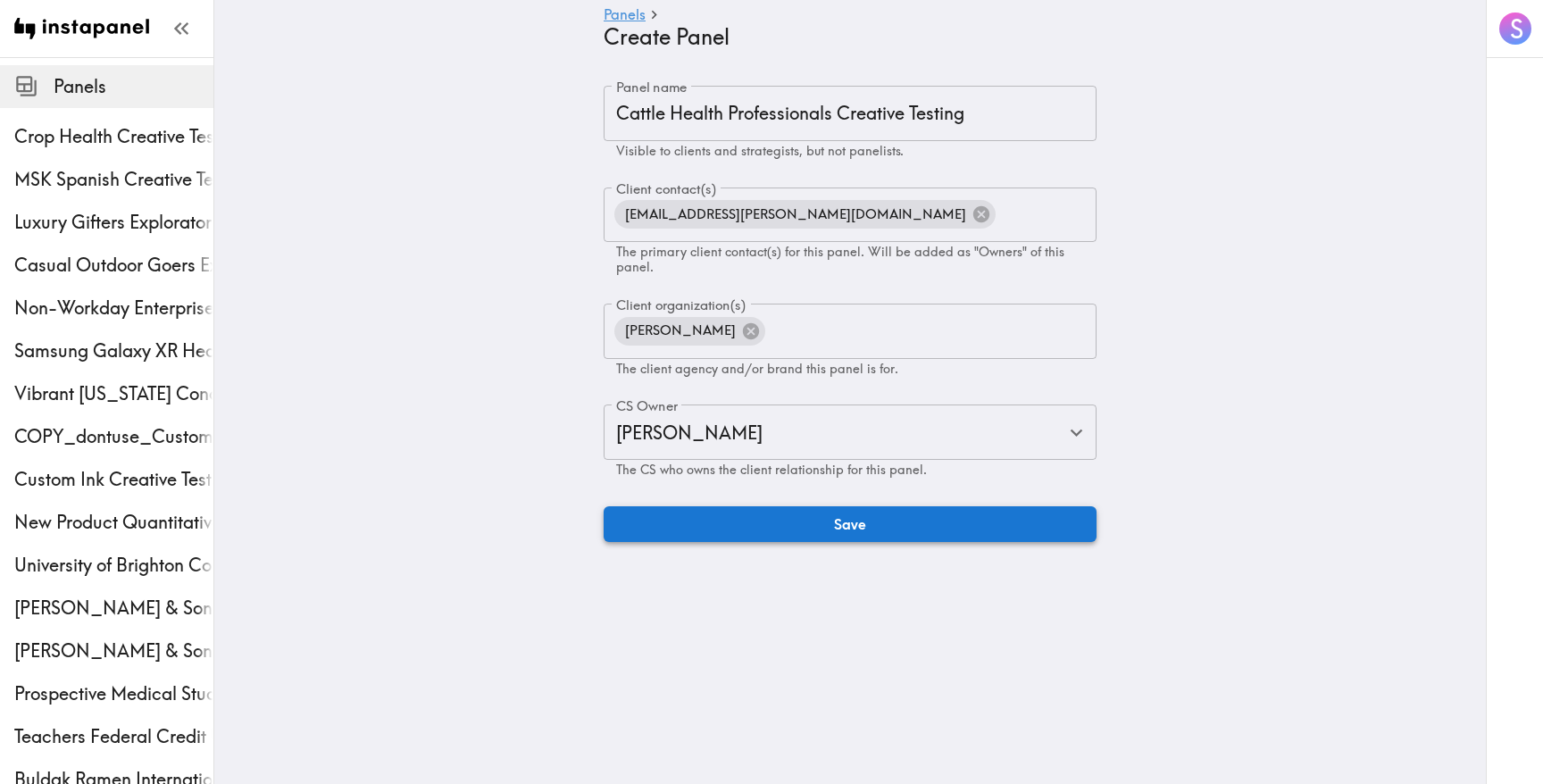
click at [673, 521] on button "Save" at bounding box center [849, 523] width 493 height 36
